Goal: Transaction & Acquisition: Purchase product/service

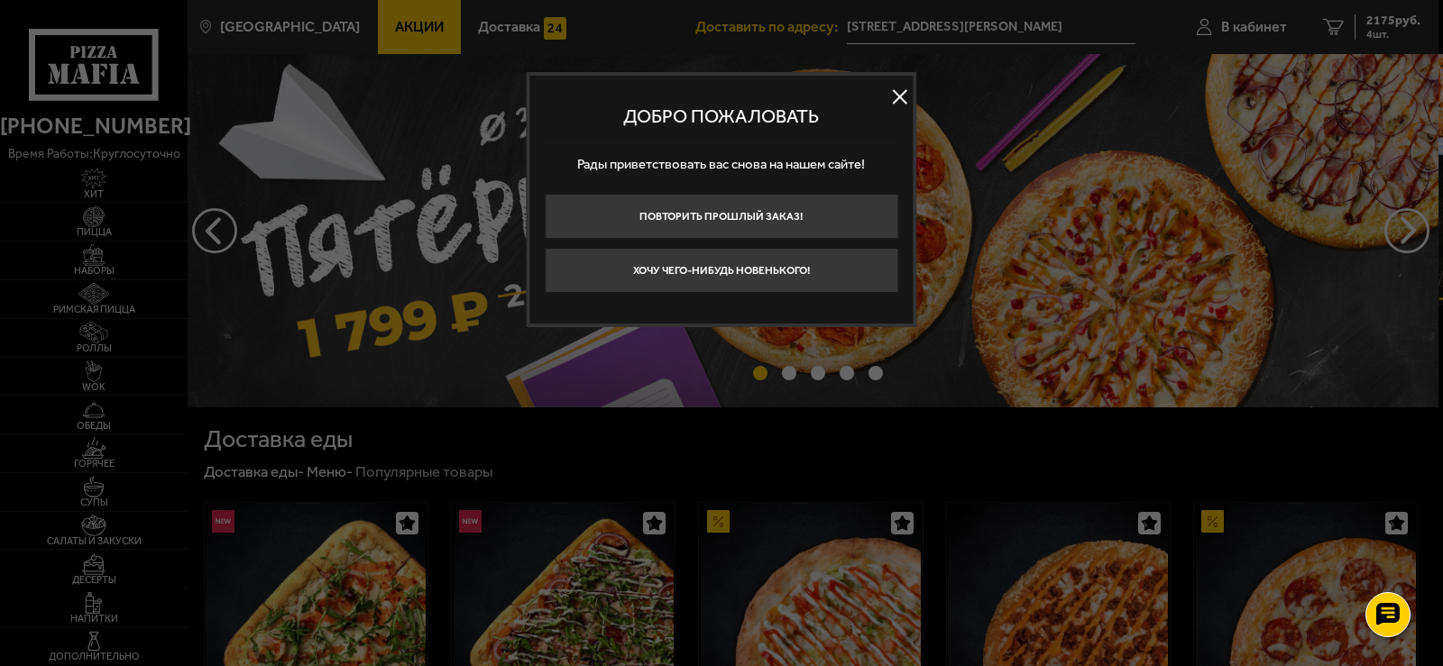
click at [903, 90] on button at bounding box center [900, 96] width 27 height 27
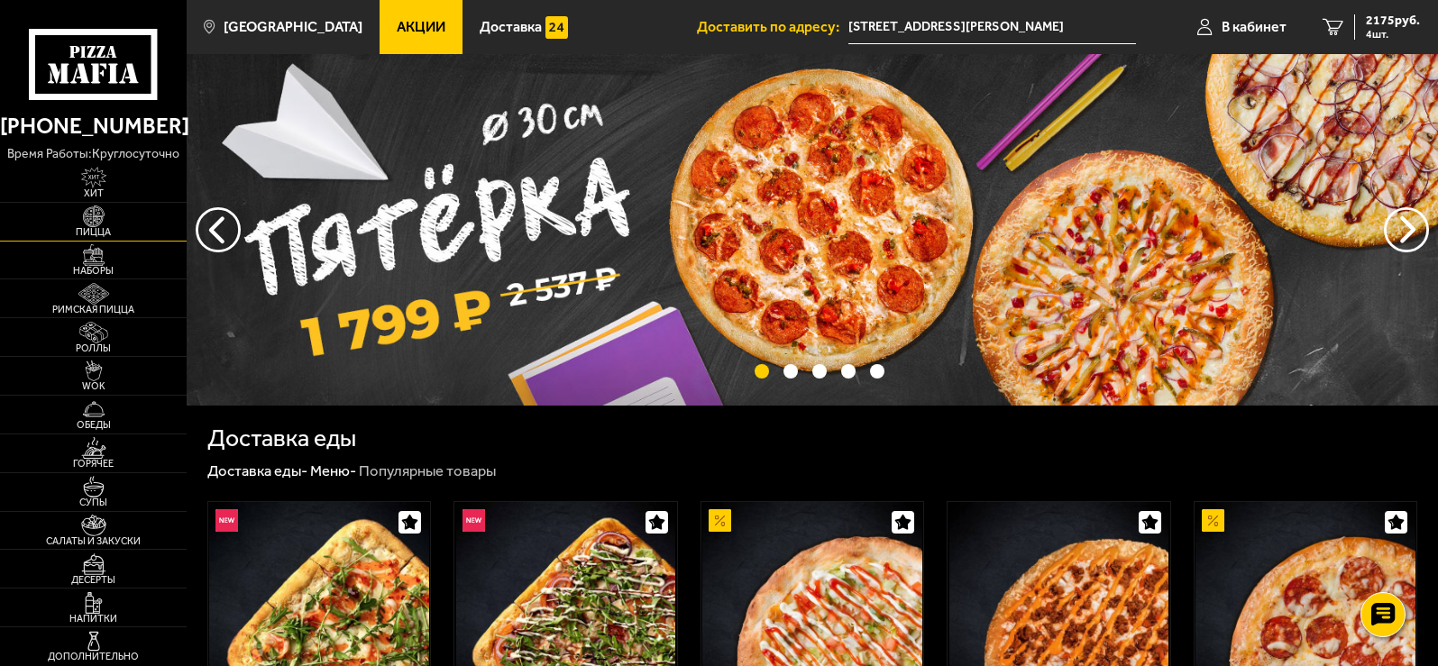
click at [112, 222] on img at bounding box center [94, 217] width 58 height 22
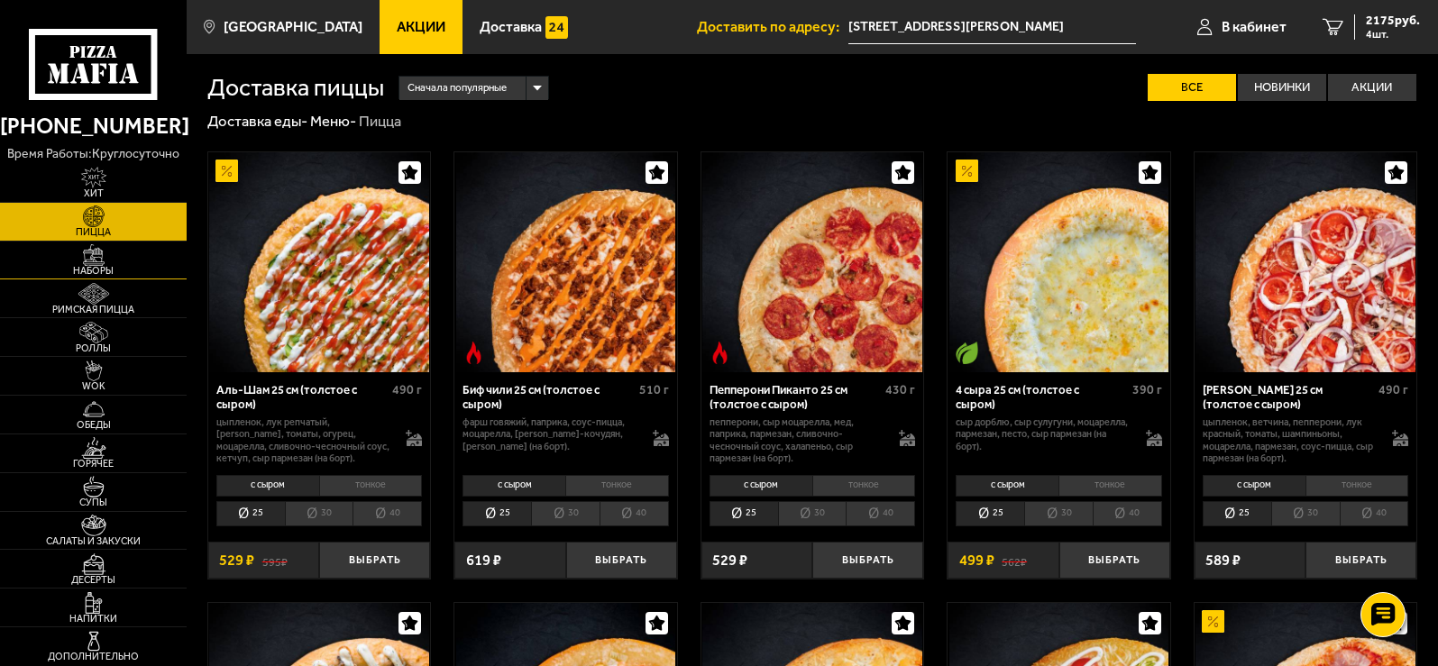
click at [104, 250] on img at bounding box center [94, 255] width 58 height 22
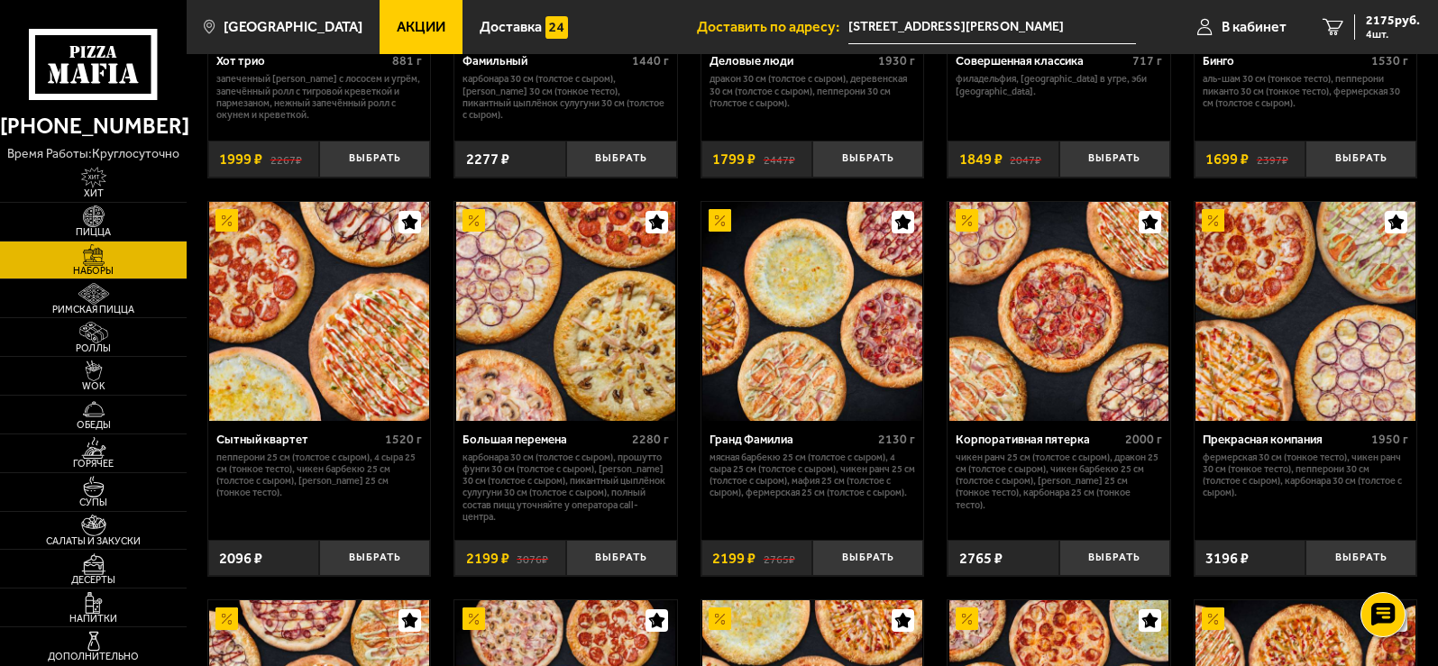
scroll to position [1894, 0]
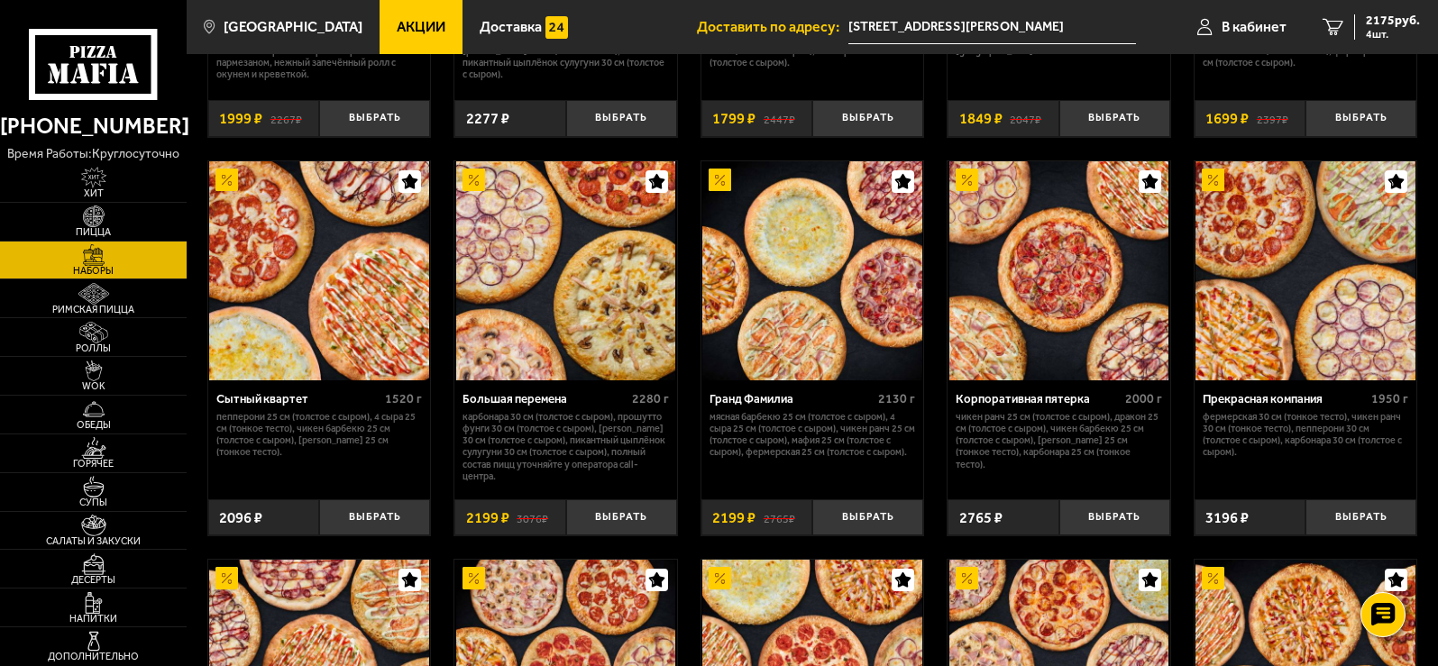
click at [1245, 345] on img at bounding box center [1305, 270] width 219 height 219
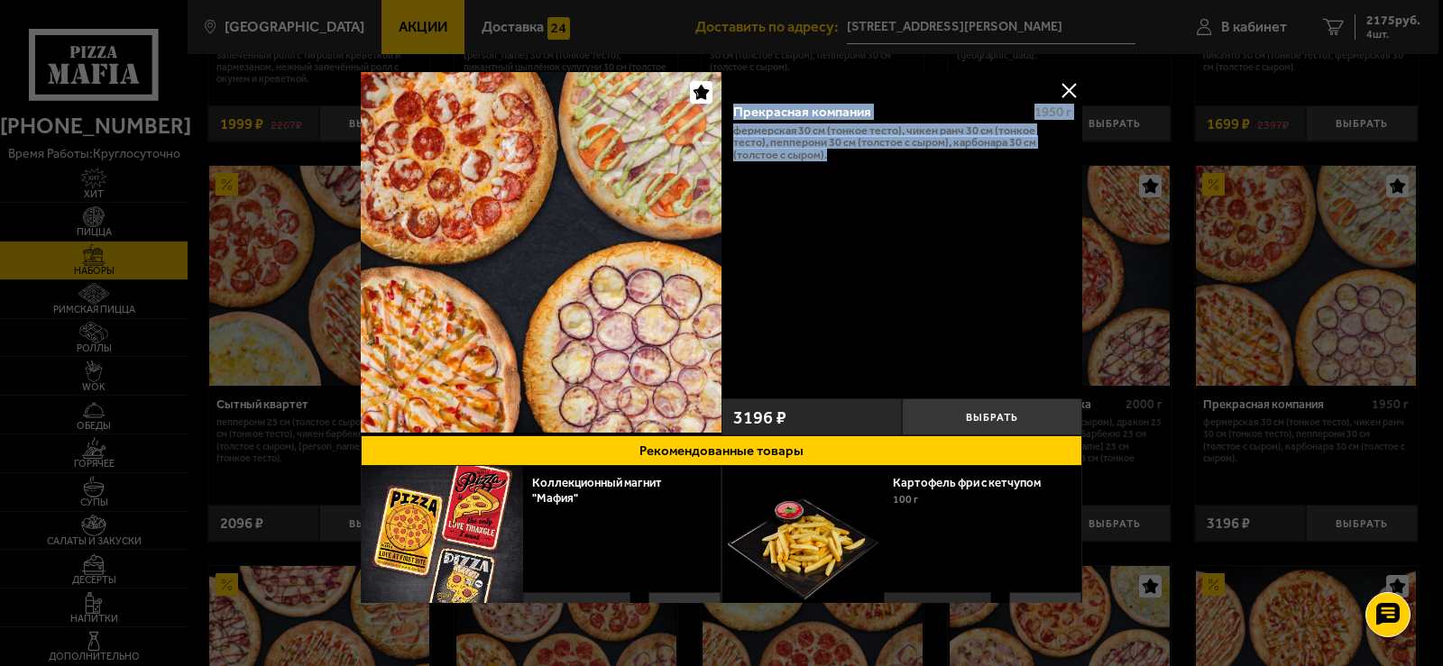
drag, startPoint x: 731, startPoint y: 106, endPoint x: 786, endPoint y: 164, distance: 79.8
click at [786, 164] on div "Прекрасная компания 1950 г Фермерская 30 см (тонкое тесто), Чикен Ранч 30 см (т…" at bounding box center [901, 240] width 361 height 301
copy div "Прекрасная компания 1950 г Фермерская 30 см (тонкое тесто), Чикен Ранч 30 см (т…"
click at [1062, 81] on button at bounding box center [1068, 90] width 27 height 27
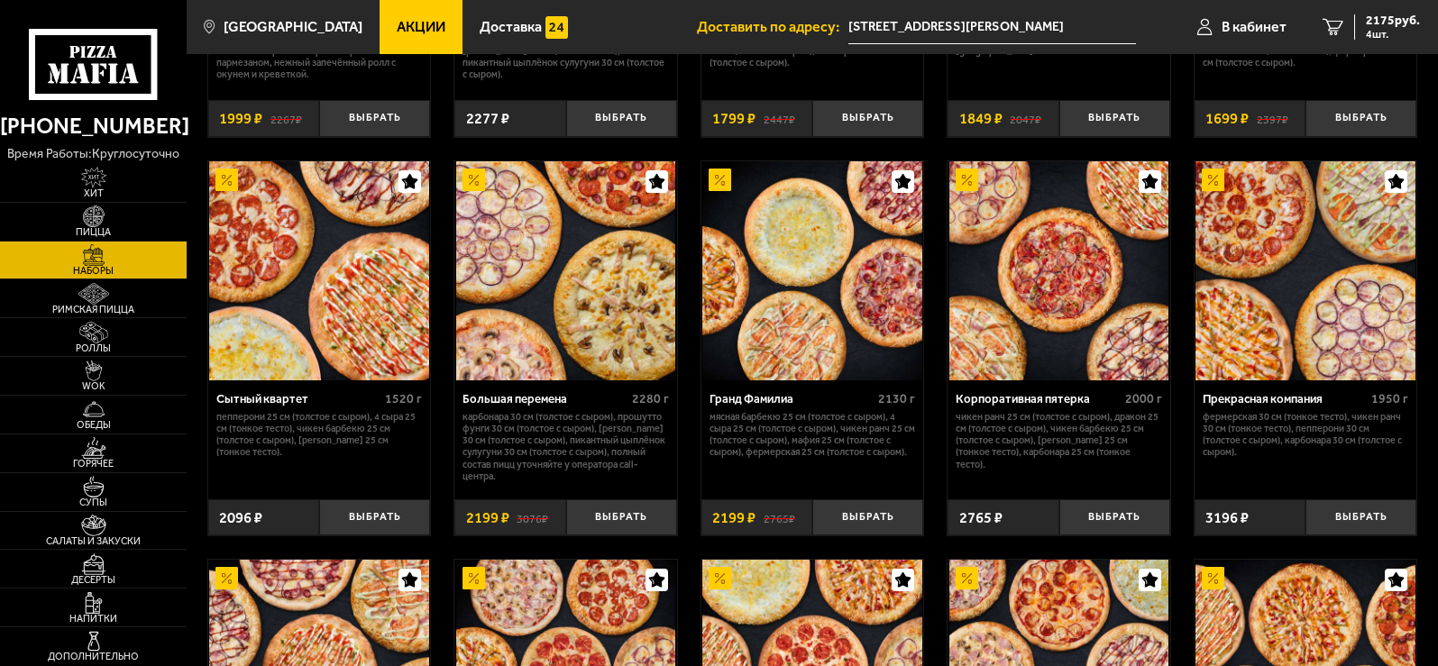
scroll to position [1894, 0]
click at [1251, 420] on p "Фермерская 30 см (тонкое тесто), Чикен Ранч 30 см (тонкое тесто), Пепперони 30 …" at bounding box center [1306, 435] width 206 height 48
click at [1366, 423] on p "Фермерская 30 см (тонкое тесто), Чикен Ранч 30 см (тонкое тесто), Пепперони 30 …" at bounding box center [1306, 435] width 206 height 48
click at [1323, 431] on p "Фермерская 30 см (тонкое тесто), Чикен Ранч 30 см (тонкое тесто), Пепперони 30 …" at bounding box center [1306, 435] width 206 height 48
click at [1326, 444] on p "Фермерская 30 см (тонкое тесто), Чикен Ранч 30 см (тонкое тесто), Пепперони 30 …" at bounding box center [1306, 435] width 206 height 48
